Goal: Information Seeking & Learning: Learn about a topic

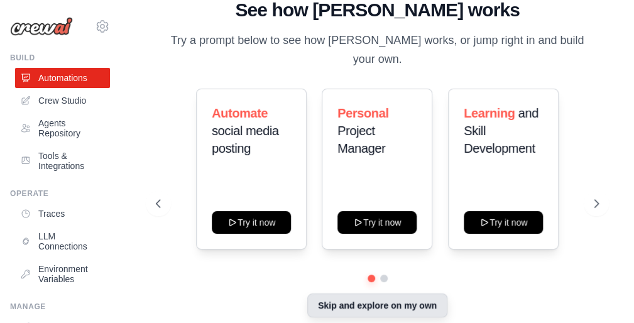
click at [394, 300] on button "Skip and explore on my own" at bounding box center [377, 305] width 140 height 24
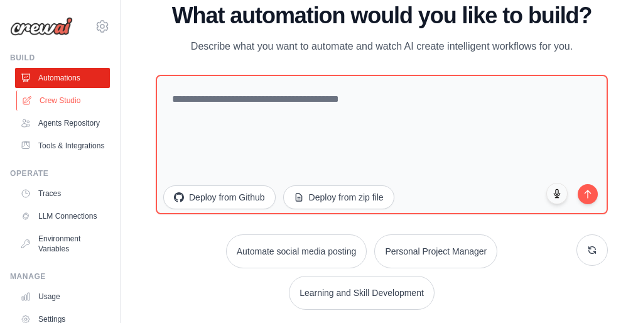
click at [55, 97] on link "Crew Studio" at bounding box center [63, 100] width 95 height 20
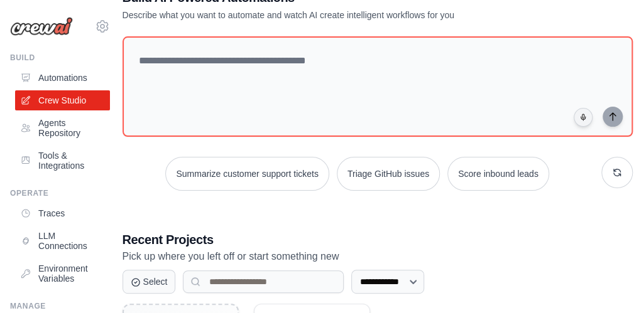
scroll to position [40, 0]
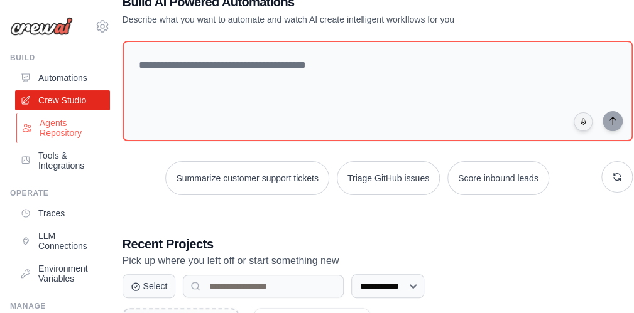
click at [45, 127] on link "Agents Repository" at bounding box center [63, 128] width 95 height 30
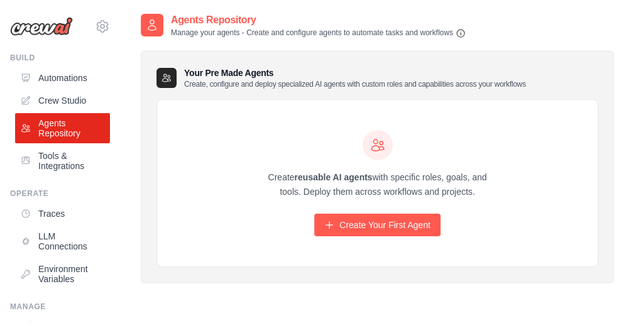
scroll to position [25, 0]
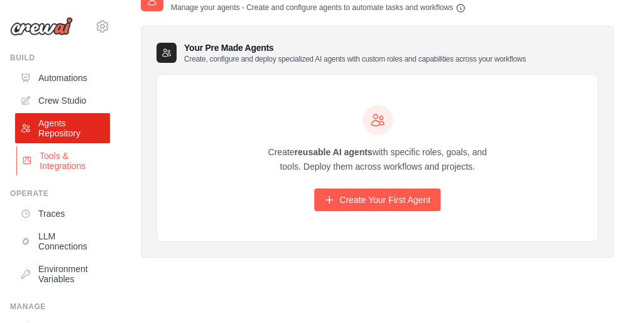
click at [63, 162] on link "Tools & Integrations" at bounding box center [63, 161] width 95 height 30
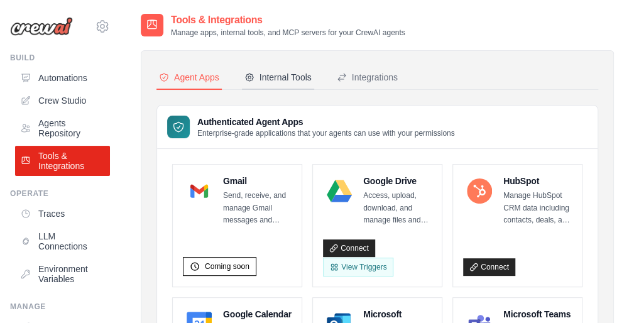
click at [295, 76] on div "Internal Tools" at bounding box center [277, 77] width 67 height 13
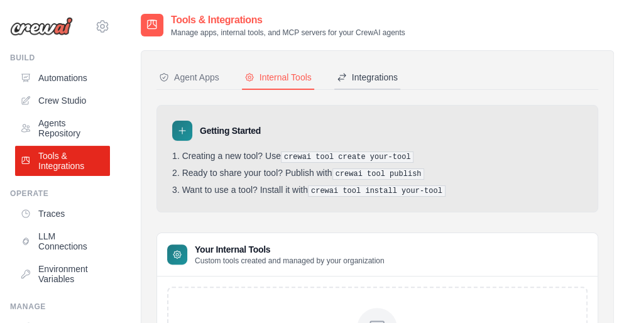
click at [393, 81] on div "Integrations" at bounding box center [367, 77] width 61 height 13
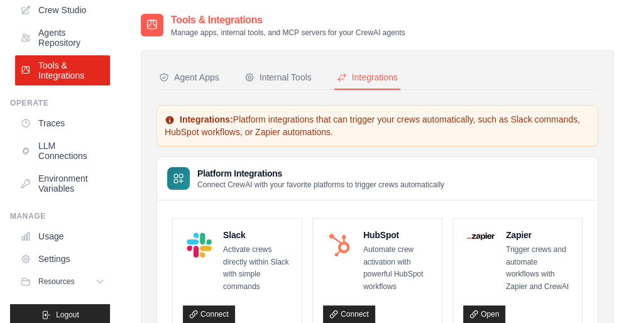
scroll to position [102, 0]
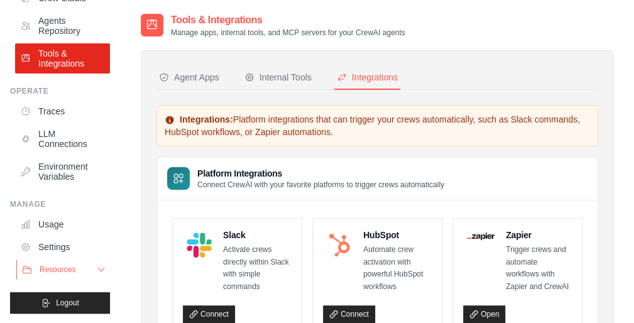
click at [98, 271] on icon at bounding box center [101, 269] width 6 height 3
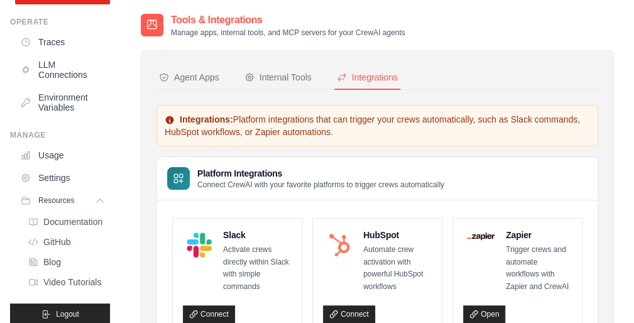
scroll to position [183, 0]
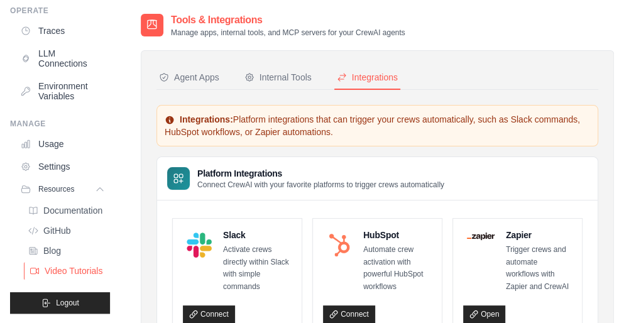
click at [86, 274] on span "Video Tutorials" at bounding box center [74, 271] width 58 height 10
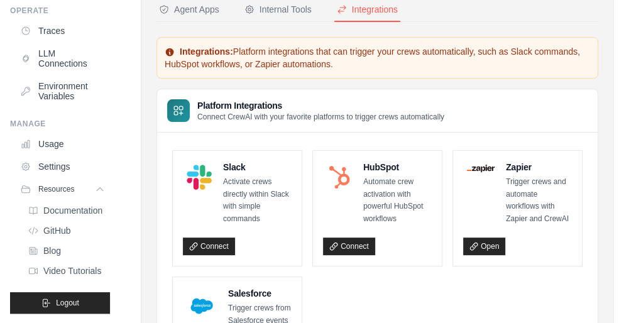
scroll to position [176, 0]
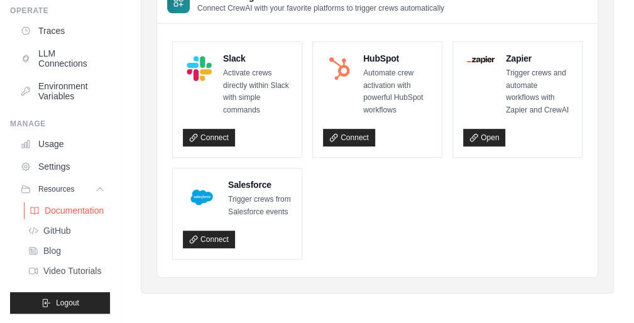
click at [64, 208] on span "Documentation" at bounding box center [74, 210] width 59 height 10
